Goal: Task Accomplishment & Management: Complete application form

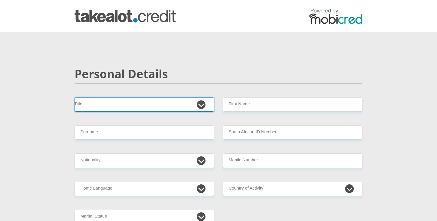
click at [127, 101] on select "Mr Ms Mrs Dr [PERSON_NAME]" at bounding box center [145, 105] width 140 height 14
select select "Ms"
click at [75, 98] on select "Mr Ms Mrs Dr [PERSON_NAME]" at bounding box center [145, 105] width 140 height 14
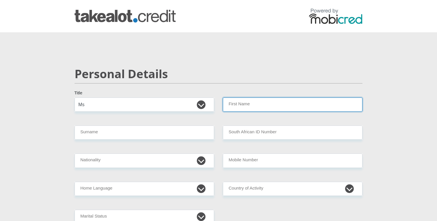
click at [232, 103] on input "First Name" at bounding box center [293, 105] width 140 height 14
type input "Nsama"
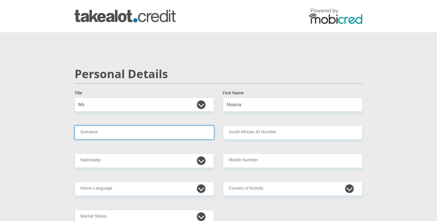
click at [102, 133] on input "Surname" at bounding box center [145, 133] width 140 height 14
type input "Lombe"
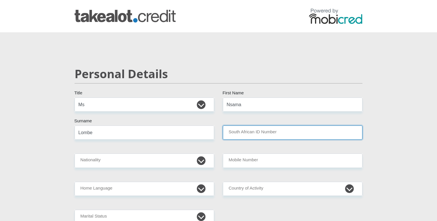
click at [234, 128] on input "South African ID Number" at bounding box center [293, 133] width 140 height 14
type input "9902180152082"
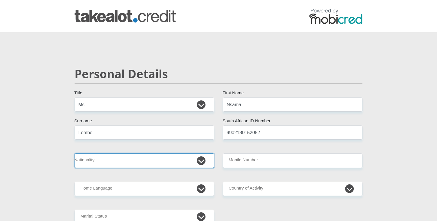
click at [116, 161] on select "[GEOGRAPHIC_DATA] [GEOGRAPHIC_DATA] [GEOGRAPHIC_DATA] [GEOGRAPHIC_DATA] [GEOGRA…" at bounding box center [145, 161] width 140 height 14
select select "ZAF"
click at [75, 154] on select "[GEOGRAPHIC_DATA] [GEOGRAPHIC_DATA] [GEOGRAPHIC_DATA] [GEOGRAPHIC_DATA] [GEOGRA…" at bounding box center [145, 161] width 140 height 14
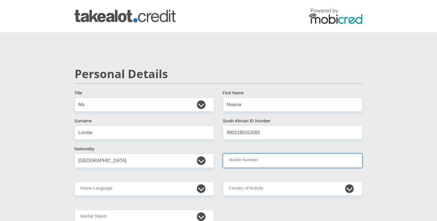
click at [251, 161] on input "Mobile Number" at bounding box center [293, 161] width 140 height 14
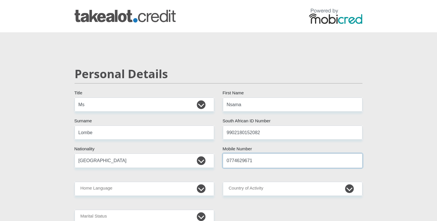
type input "0774629671"
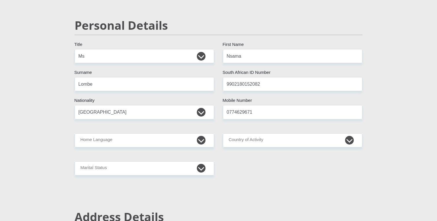
scroll to position [51, 0]
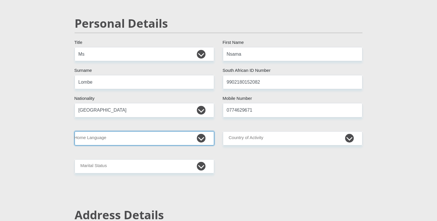
click at [106, 145] on select "Afrikaans English Sepedi South Ndebele Southern Sotho Swati Tsonga Tswana Venda…" at bounding box center [145, 138] width 140 height 14
select select "eng"
click at [75, 131] on select "Afrikaans English Sepedi South Ndebele Southern Sotho Swati Tsonga Tswana Venda…" at bounding box center [145, 138] width 140 height 14
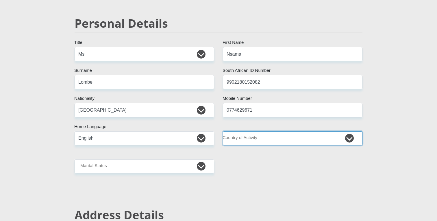
click at [260, 138] on select "[GEOGRAPHIC_DATA] [GEOGRAPHIC_DATA] [GEOGRAPHIC_DATA] [GEOGRAPHIC_DATA] [GEOGRA…" at bounding box center [293, 138] width 140 height 14
select select "ZAF"
click at [223, 131] on select "[GEOGRAPHIC_DATA] [GEOGRAPHIC_DATA] [GEOGRAPHIC_DATA] [GEOGRAPHIC_DATA] [GEOGRA…" at bounding box center [293, 138] width 140 height 14
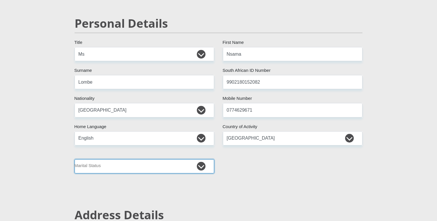
click at [121, 165] on select "Married ANC Single Divorced Widowed Married COP or Customary Law" at bounding box center [145, 167] width 140 height 14
select select "2"
click at [75, 160] on select "Married ANC Single Divorced Widowed Married COP or Customary Law" at bounding box center [145, 167] width 140 height 14
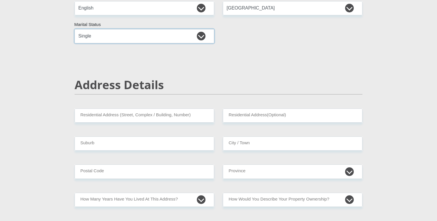
scroll to position [201, 0]
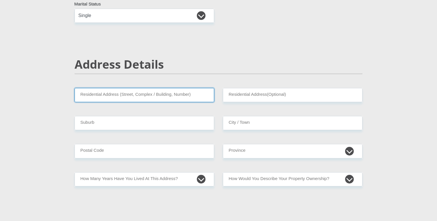
click at [120, 99] on input "Residential Address (Street, Complex / Building, Number)" at bounding box center [145, 95] width 140 height 14
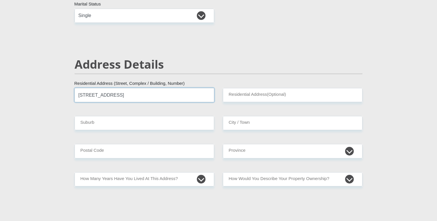
type input "[STREET_ADDRESS]"
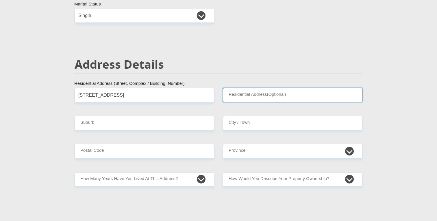
click at [261, 97] on input "Residential Address(Optional)" at bounding box center [293, 95] width 140 height 14
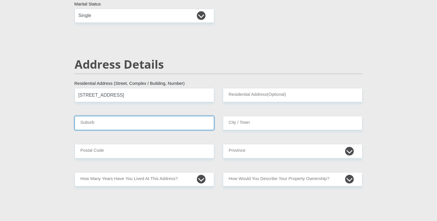
click at [147, 118] on input "Suburb" at bounding box center [145, 123] width 140 height 14
type input "Zonnebloem"
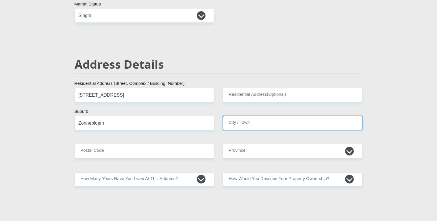
click at [278, 122] on input "City / Town" at bounding box center [293, 123] width 140 height 14
type input "[GEOGRAPHIC_DATA]"
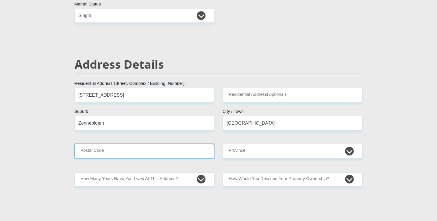
click at [144, 155] on input "Postal Code" at bounding box center [145, 151] width 140 height 14
type input "7925"
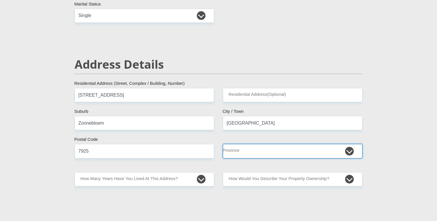
click at [260, 150] on select "Eastern Cape Free State [GEOGRAPHIC_DATA] [GEOGRAPHIC_DATA][DATE] [GEOGRAPHIC_D…" at bounding box center [293, 151] width 140 height 14
select select "Gauteng"
click at [223, 144] on select "Eastern Cape Free State [GEOGRAPHIC_DATA] [GEOGRAPHIC_DATA][DATE] [GEOGRAPHIC_D…" at bounding box center [293, 151] width 140 height 14
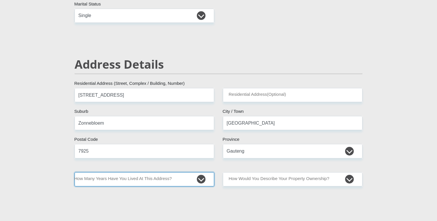
click at [162, 179] on select "less than 1 year 1-3 years 3-5 years 5+ years" at bounding box center [145, 180] width 140 height 14
select select "4"
click at [75, 173] on select "less than 1 year 1-3 years 3-5 years 5+ years" at bounding box center [145, 180] width 140 height 14
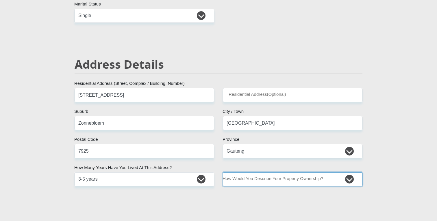
click at [260, 175] on select "Owned Rented Family Owned Company Dwelling" at bounding box center [293, 180] width 140 height 14
select select "Rented"
click at [223, 173] on select "Owned Rented Family Owned Company Dwelling" at bounding box center [293, 180] width 140 height 14
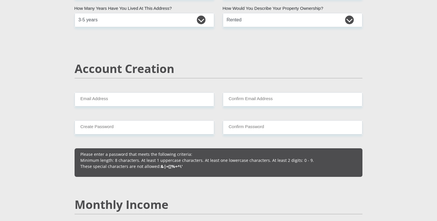
scroll to position [365, 0]
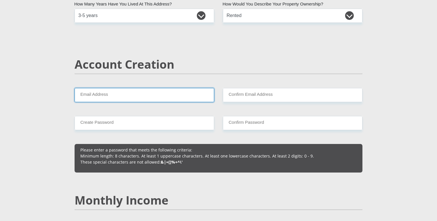
click at [116, 96] on input "Email Address" at bounding box center [145, 95] width 140 height 14
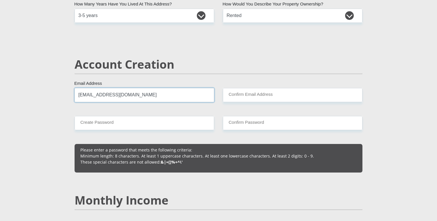
type input "[EMAIL_ADDRESS][DOMAIN_NAME]"
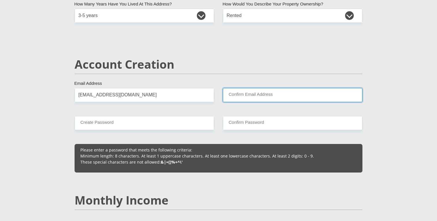
click at [237, 97] on input "Confirm Email Address" at bounding box center [293, 95] width 140 height 14
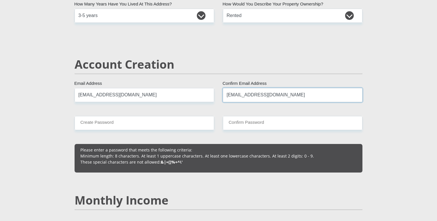
type input "[EMAIL_ADDRESS][DOMAIN_NAME]"
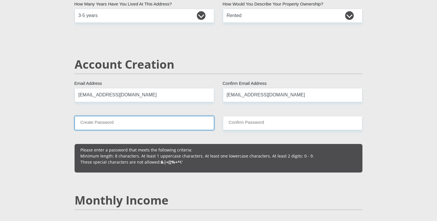
click at [116, 126] on input "Create Password" at bounding box center [145, 123] width 140 height 14
type input "Nsamieramie15"
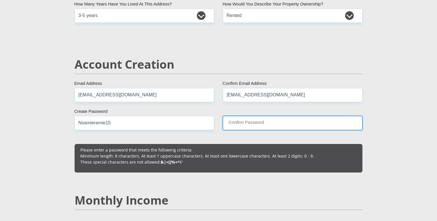
click at [237, 125] on input "Confirm Password" at bounding box center [293, 123] width 140 height 14
type input "Nsamieramie15"
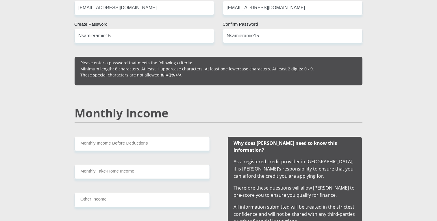
scroll to position [463, 0]
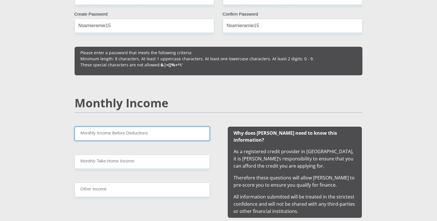
click at [125, 135] on input "Monthly Income Before Deductions" at bounding box center [142, 134] width 135 height 14
type input "27100"
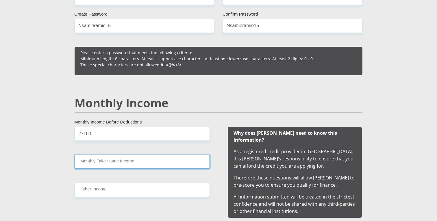
click at [129, 166] on input "Monthly Take-Home Income" at bounding box center [142, 162] width 135 height 14
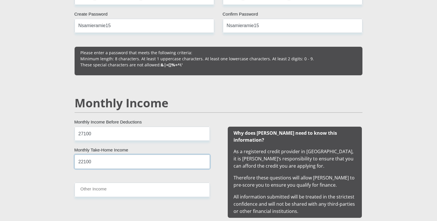
type input "22100"
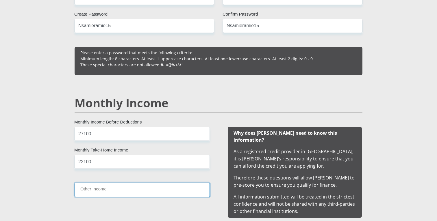
click at [123, 194] on input "Other Income" at bounding box center [142, 190] width 135 height 14
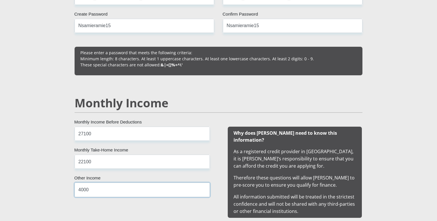
type input "4000"
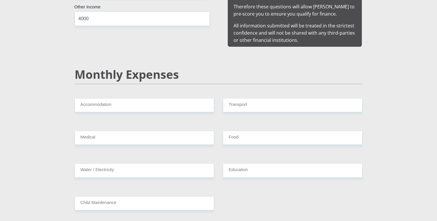
scroll to position [635, 0]
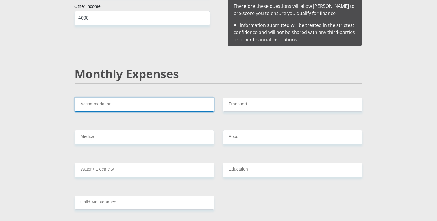
click at [107, 98] on input "Accommodation" at bounding box center [145, 105] width 140 height 14
type input "0"
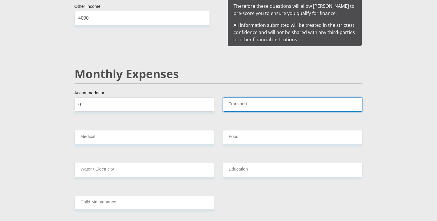
click at [245, 99] on input "Transport" at bounding box center [293, 105] width 140 height 14
type input "5000"
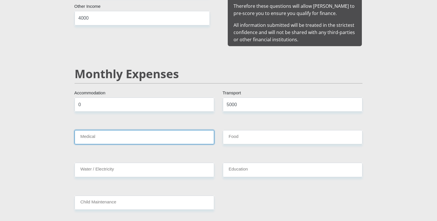
click at [134, 132] on input "Medical" at bounding box center [145, 137] width 140 height 14
type input "0"
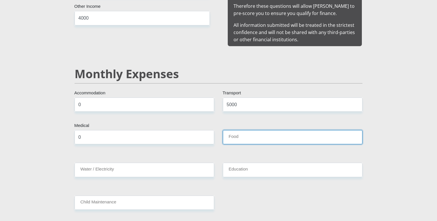
click at [249, 130] on input "Food" at bounding box center [293, 137] width 140 height 14
type input "2000"
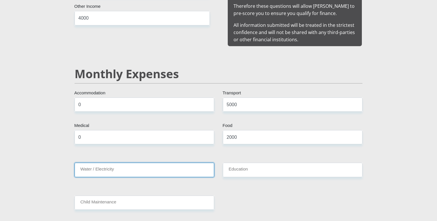
click at [148, 168] on input "Water / Electricity" at bounding box center [145, 170] width 140 height 14
type input "0"
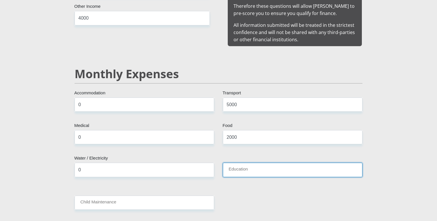
click at [261, 163] on input "Education" at bounding box center [293, 170] width 140 height 14
type input "0"
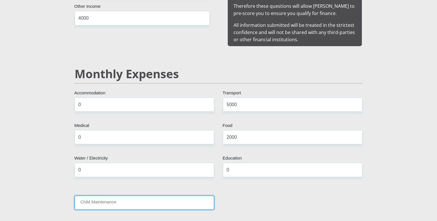
click at [150, 198] on input "Child Maintenance" at bounding box center [145, 203] width 140 height 14
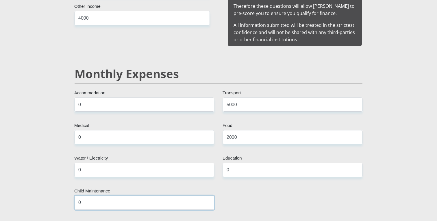
type input "0"
drag, startPoint x: 246, startPoint y: 99, endPoint x: 219, endPoint y: 97, distance: 26.6
click at [219, 98] on div "5000 Transport" at bounding box center [292, 107] width 148 height 19
type input "4500"
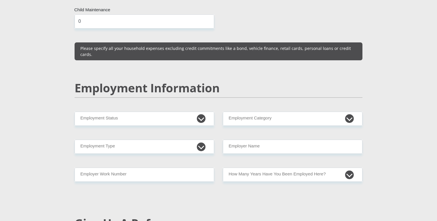
scroll to position [822, 0]
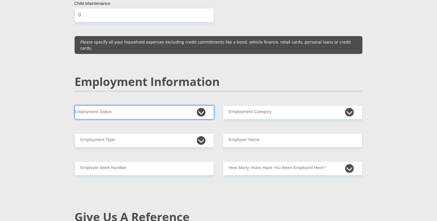
click at [119, 105] on select "Permanent/Full-time Part-time/Casual [DEMOGRAPHIC_DATA] Worker Self-Employed Ho…" at bounding box center [145, 112] width 140 height 14
select select "1"
click at [75, 105] on select "Permanent/Full-time Part-time/Casual [DEMOGRAPHIC_DATA] Worker Self-Employed Ho…" at bounding box center [145, 112] width 140 height 14
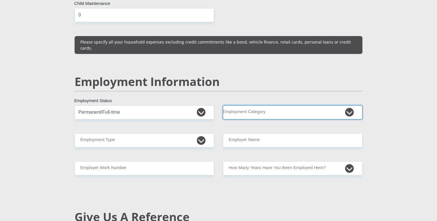
click at [251, 105] on select "AGRICULTURE ALCOHOL & TOBACCO CONSTRUCTION MATERIALS METALLURGY EQUIPMENT FOR R…" at bounding box center [293, 112] width 140 height 14
select select "17"
click at [223, 105] on select "AGRICULTURE ALCOHOL & TOBACCO CONSTRUCTION MATERIALS METALLURGY EQUIPMENT FOR R…" at bounding box center [293, 112] width 140 height 14
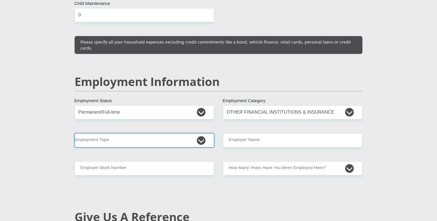
click at [121, 134] on select "College/Lecturer Craft Seller Creative Driver Executive Farmer Forces - Non Com…" at bounding box center [145, 141] width 140 height 14
select select "Service Industry"
click at [75, 134] on select "College/Lecturer Craft Seller Creative Driver Executive Farmer Forces - Non Com…" at bounding box center [145, 141] width 140 height 14
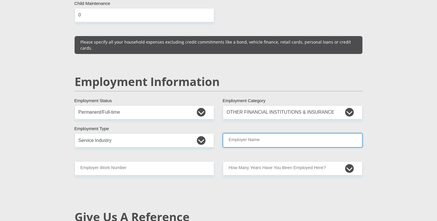
click at [235, 134] on input "Employer Name" at bounding box center [293, 141] width 140 height 14
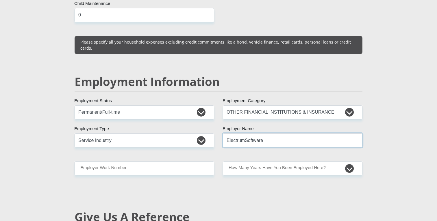
type input "ElectrumSoftware"
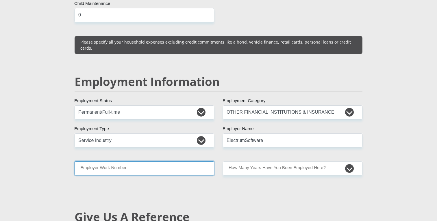
click at [171, 162] on input "Employer Work Number" at bounding box center [145, 169] width 140 height 14
type input "0"
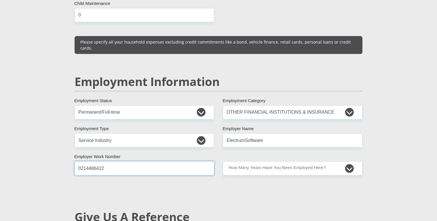
type input "0214486422"
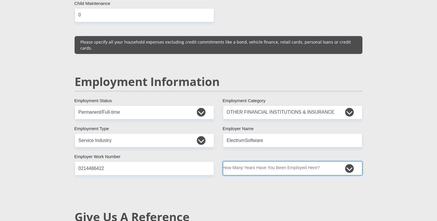
click at [286, 162] on select "less than 1 year 1-3 years 3-5 years 5+ years" at bounding box center [293, 169] width 140 height 14
select select "24"
click at [223, 162] on select "less than 1 year 1-3 years 3-5 years 5+ years" at bounding box center [293, 169] width 140 height 14
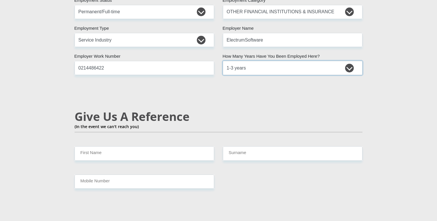
scroll to position [930, 0]
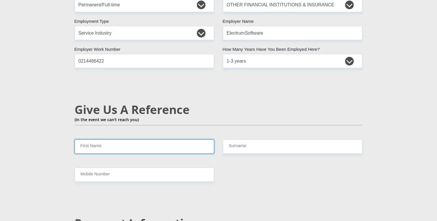
click at [130, 140] on input "First Name" at bounding box center [145, 147] width 140 height 14
type input "Goullie"
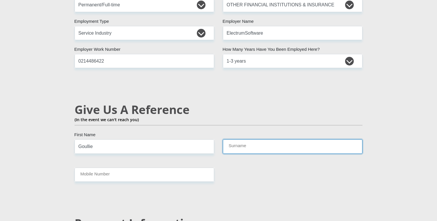
click at [261, 140] on input "Surname" at bounding box center [293, 147] width 140 height 14
type input "Lombe"
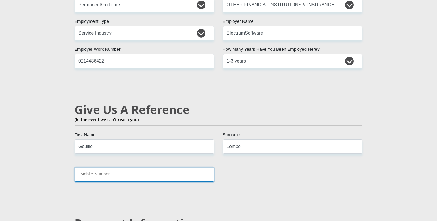
click at [138, 168] on input "Mobile Number" at bounding box center [145, 175] width 140 height 14
type input "0836924575"
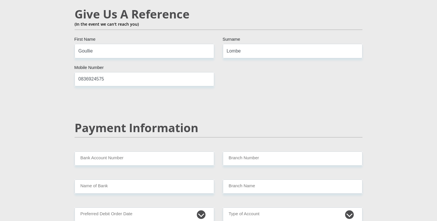
scroll to position [1045, 0]
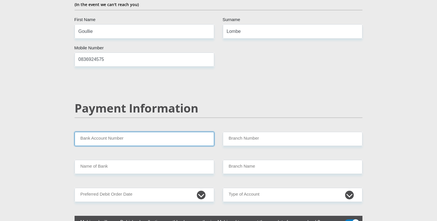
click at [133, 132] on input "Bank Account Number" at bounding box center [145, 139] width 140 height 14
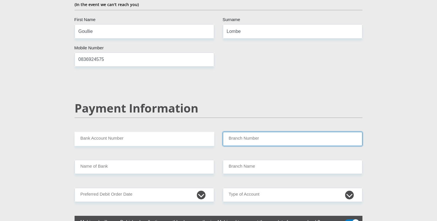
click at [261, 132] on input "Branch Number" at bounding box center [293, 139] width 140 height 14
paste input "470010"
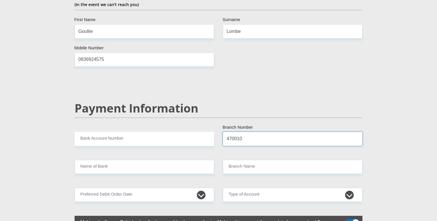
type input "470010"
type input "CAPITEC BANK LIMITED"
type input "CAPITEC BANK CPC"
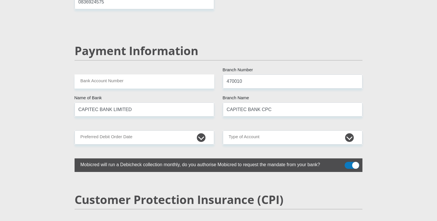
scroll to position [1105, 0]
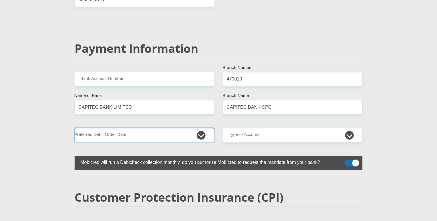
click at [146, 128] on select "1st 2nd 3rd 4th 5th 7th 18th 19th 20th 21st 22nd 23rd 24th 25th 26th 27th 28th …" at bounding box center [145, 135] width 140 height 14
select select "25"
click at [75, 128] on select "1st 2nd 3rd 4th 5th 7th 18th 19th 20th 21st 22nd 23rd 24th 25th 26th 27th 28th …" at bounding box center [145, 135] width 140 height 14
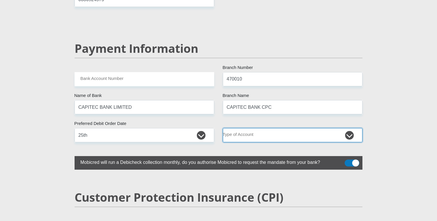
click at [254, 128] on select "Cheque Savings" at bounding box center [293, 135] width 140 height 14
select select "SAV"
click at [223, 128] on select "Cheque Savings" at bounding box center [293, 135] width 140 height 14
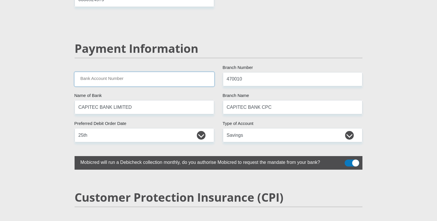
click at [125, 72] on input "Bank Account Number" at bounding box center [145, 79] width 140 height 14
type input "2184627328"
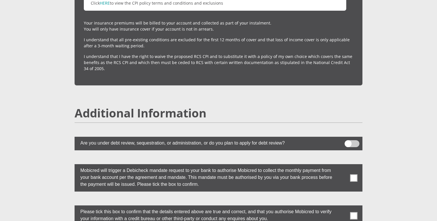
scroll to position [1484, 0]
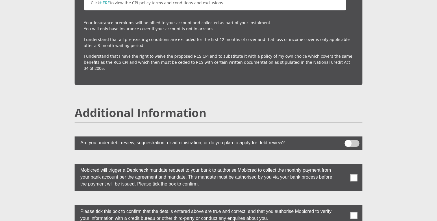
click at [351, 140] on span at bounding box center [352, 143] width 15 height 7
click at [348, 142] on input "checkbox" at bounding box center [348, 142] width 0 height 0
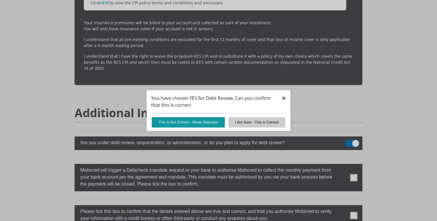
click at [283, 97] on span "×" at bounding box center [284, 98] width 4 height 10
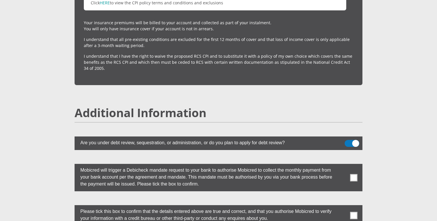
click at [353, 140] on span at bounding box center [352, 143] width 15 height 7
click at [348, 142] on input "checkbox" at bounding box center [348, 142] width 0 height 0
click at [352, 174] on span at bounding box center [353, 177] width 7 height 7
click at [342, 166] on input "checkbox" at bounding box center [342, 166] width 0 height 0
click at [353, 212] on span at bounding box center [353, 215] width 7 height 7
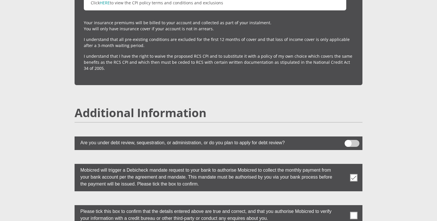
click at [342, 207] on input "checkbox" at bounding box center [342, 207] width 0 height 0
click at [351, 140] on span at bounding box center [352, 143] width 15 height 7
click at [348, 142] on input "checkbox" at bounding box center [348, 142] width 0 height 0
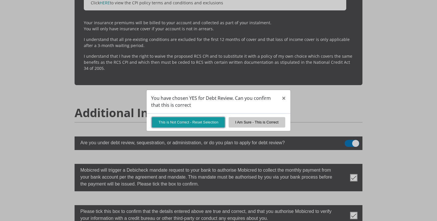
click at [199, 123] on button "This is Not Correct - Reset Selection" at bounding box center [188, 122] width 73 height 10
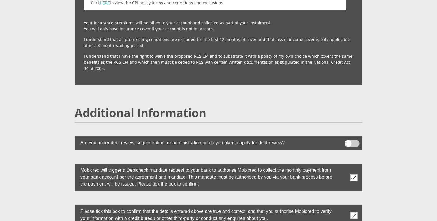
click at [119, 36] on p "I understand that all pre-existing conditions are excluded for the first 12 mon…" at bounding box center [218, 42] width 269 height 12
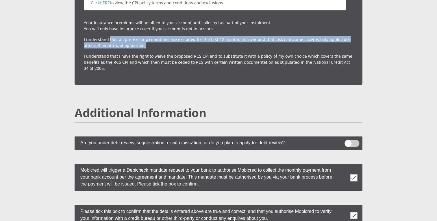
click at [119, 36] on p "I understand that all pre-existing conditions are excluded for the first 12 mon…" at bounding box center [218, 42] width 269 height 12
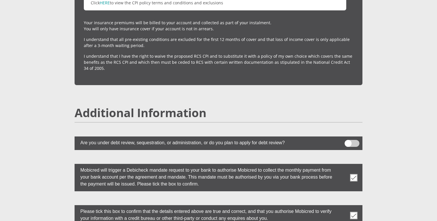
click at [353, 168] on label at bounding box center [219, 177] width 288 height 27
click at [342, 166] on input "checkbox" at bounding box center [342, 166] width 0 height 0
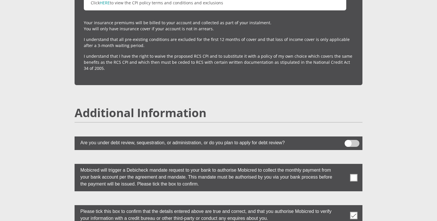
click at [353, 212] on span at bounding box center [353, 215] width 7 height 7
click at [342, 207] on input "checkbox" at bounding box center [342, 207] width 0 height 0
click at [353, 212] on span at bounding box center [353, 215] width 7 height 7
click at [342, 207] on input "checkbox" at bounding box center [342, 207] width 0 height 0
click at [353, 174] on span at bounding box center [353, 177] width 7 height 7
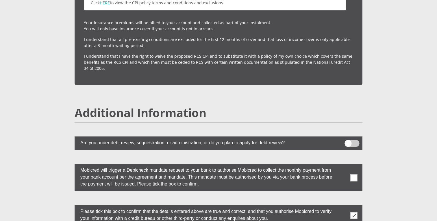
click at [342, 166] on input "checkbox" at bounding box center [342, 166] width 0 height 0
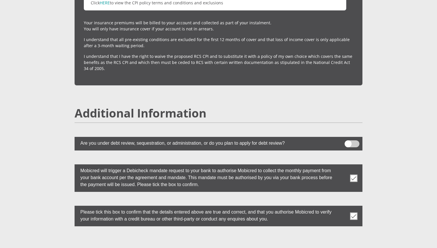
click at [269, 221] on div "0cAFcWeA7OyP_fwEXzUojOVr0A1AaGzKmuvmyo0F9iRcZWxZa0Z5wv-6oEPxRKDsJzY-2oAvu14DItn…" at bounding box center [218, 251] width 296 height 23
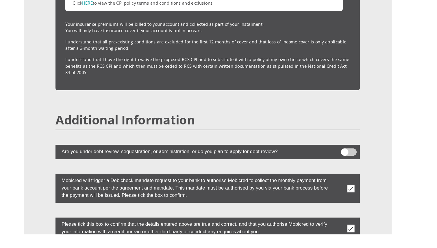
scroll to position [1484, 0]
